Goal: Task Accomplishment & Management: Use online tool/utility

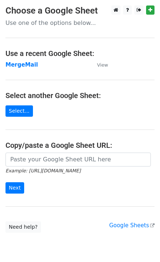
click at [30, 67] on strong "MergeMail" at bounding box center [21, 65] width 33 height 7
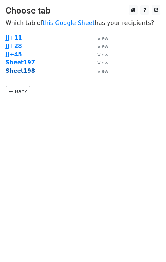
click at [18, 73] on strong "Sheet198" at bounding box center [19, 71] width 29 height 7
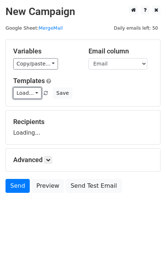
click at [35, 97] on link "Load..." at bounding box center [27, 93] width 28 height 11
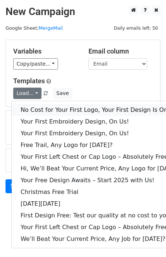
click at [48, 114] on link "No Cost for Your First Logo, Your First Design Is On Us!" at bounding box center [100, 110] width 177 height 12
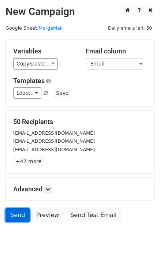
click at [18, 216] on link "Send" at bounding box center [17, 215] width 24 height 14
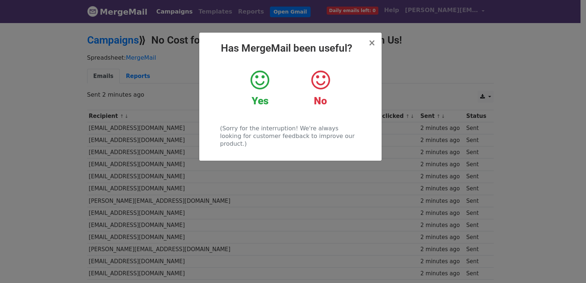
click at [154, 93] on div "× Has MergeMail been useful? Yes No (Sorry for the interruption! We're always l…" at bounding box center [293, 152] width 586 height 261
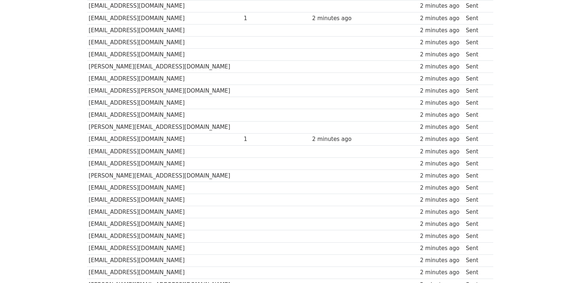
scroll to position [510, 0]
